Goal: Task Accomplishment & Management: Manage account settings

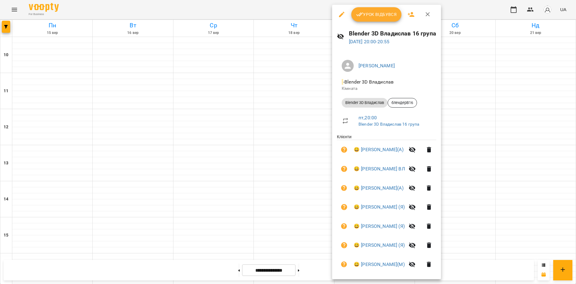
scroll to position [240, 0]
click at [488, 154] on div at bounding box center [288, 142] width 576 height 284
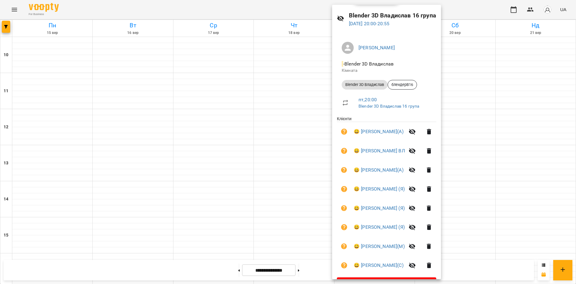
scroll to position [35, 0]
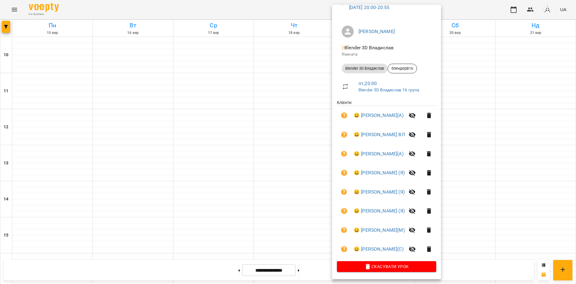
click at [526, 134] on div at bounding box center [288, 142] width 576 height 284
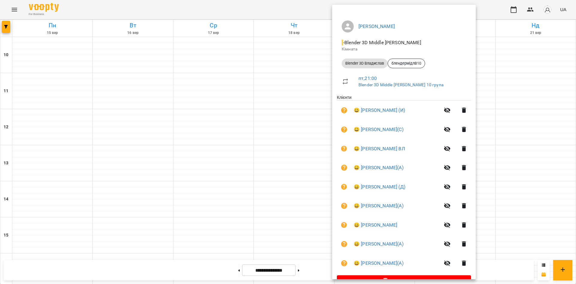
scroll to position [54, 0]
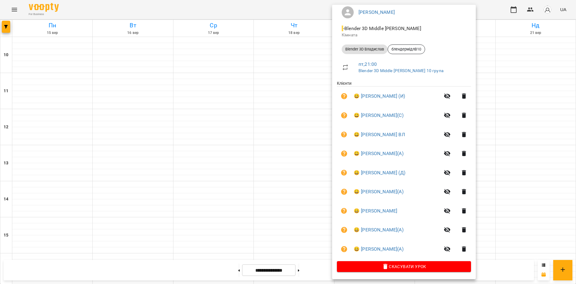
click at [506, 152] on div at bounding box center [288, 142] width 576 height 284
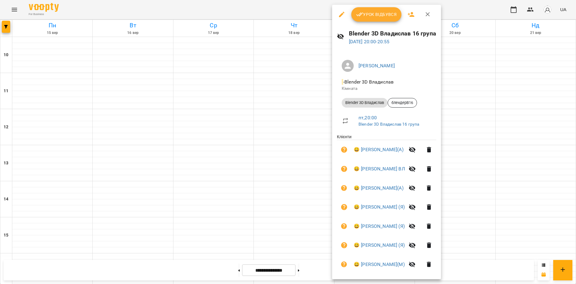
click at [510, 146] on div at bounding box center [288, 142] width 576 height 284
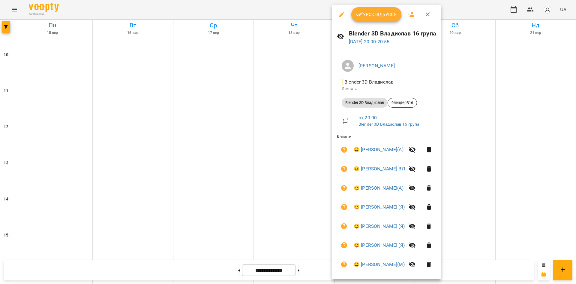
click at [370, 18] on span "Урок відбувся" at bounding box center [376, 14] width 41 height 7
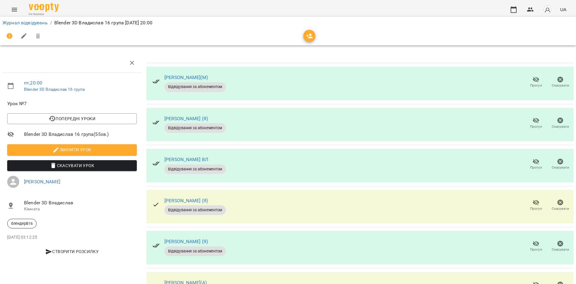
click at [250, 111] on div "[PERSON_NAME] (Я) Відвідування за абонементом Прогул Скасувати" at bounding box center [359, 125] width 427 height 34
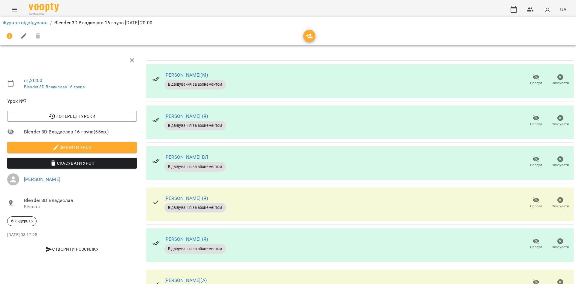
scroll to position [30, 0]
click at [533, 114] on icon "button" at bounding box center [536, 117] width 7 height 7
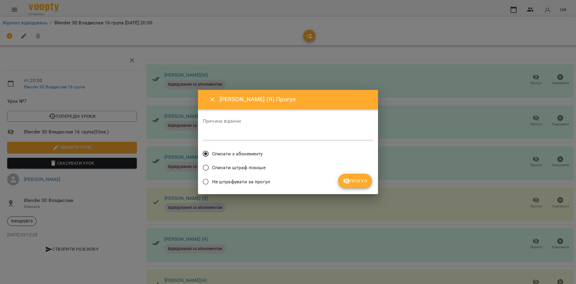
click at [354, 176] on button "Прогул" at bounding box center [355, 180] width 34 height 14
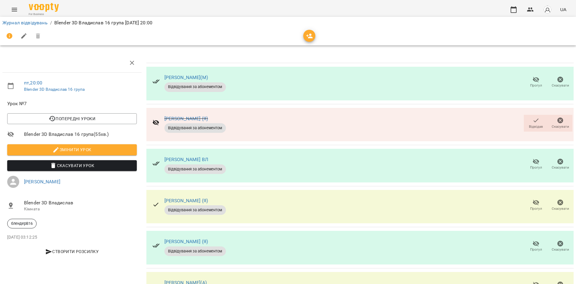
click at [528, 158] on span "Прогул" at bounding box center [536, 164] width 17 height 12
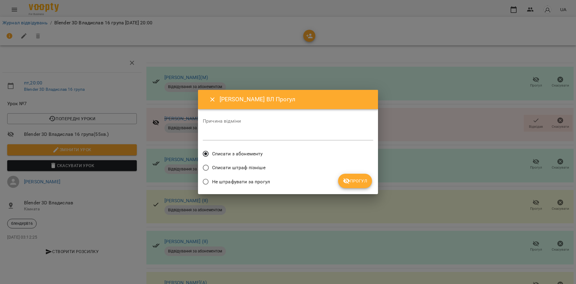
drag, startPoint x: 352, startPoint y: 185, endPoint x: 348, endPoint y: 181, distance: 5.5
click at [352, 185] on button "Прогул" at bounding box center [355, 180] width 34 height 14
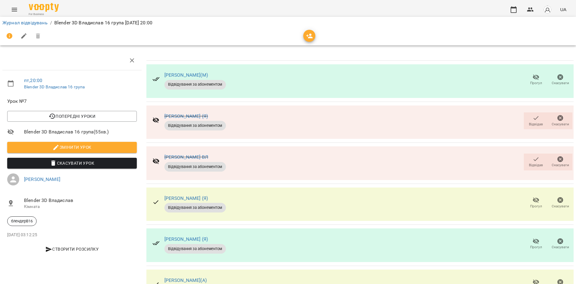
scroll to position [90, 0]
click at [532, 235] on button "Прогул" at bounding box center [536, 243] width 24 height 17
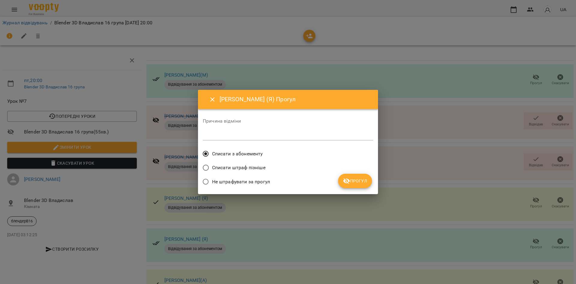
drag, startPoint x: 241, startPoint y: 152, endPoint x: 269, endPoint y: 131, distance: 36.2
click at [241, 152] on span "Списати з абонементу" at bounding box center [237, 153] width 51 height 7
click at [364, 186] on button "Прогул" at bounding box center [355, 180] width 34 height 14
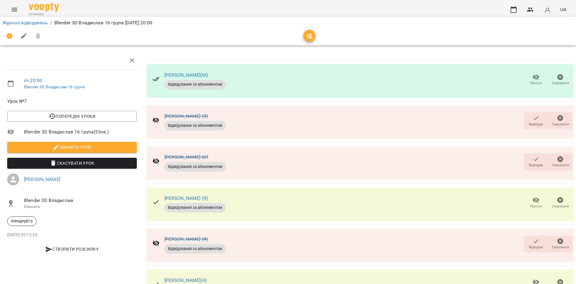
scroll to position [57, 0]
click at [533, 237] on icon "button" at bounding box center [536, 240] width 7 height 7
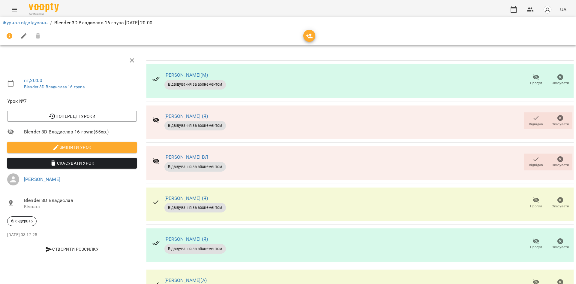
scroll to position [0, 0]
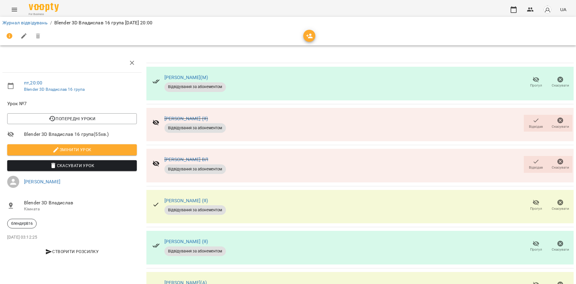
click at [524, 120] on button "Відвідав" at bounding box center [536, 123] width 24 height 17
